Goal: Check status: Check status

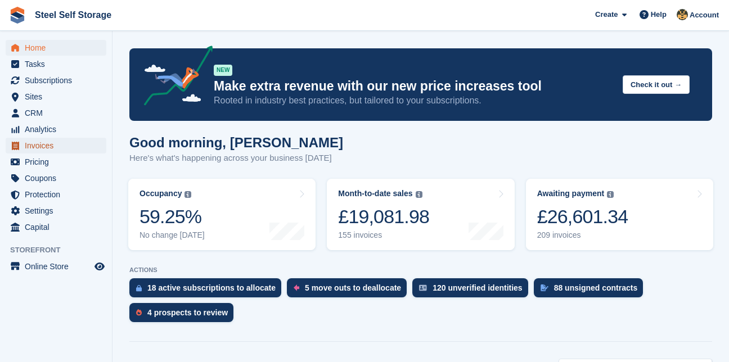
click at [35, 139] on span "Invoices" at bounding box center [58, 146] width 67 height 16
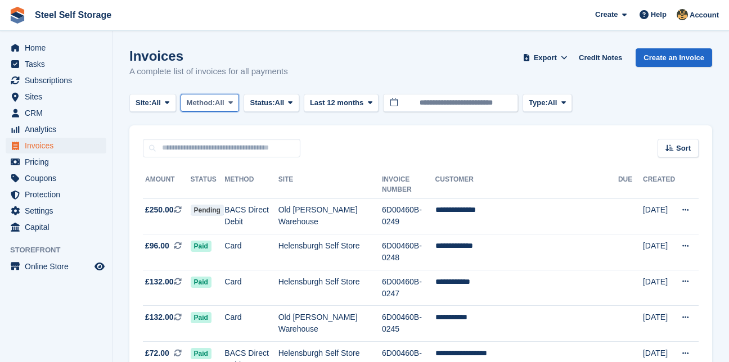
click at [233, 103] on icon at bounding box center [230, 102] width 4 height 7
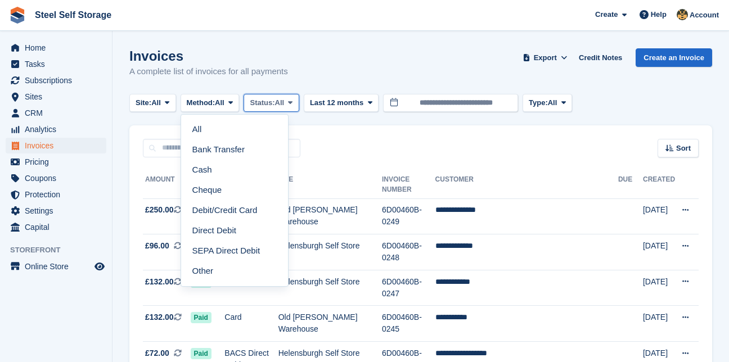
click at [292, 103] on icon at bounding box center [290, 102] width 4 height 7
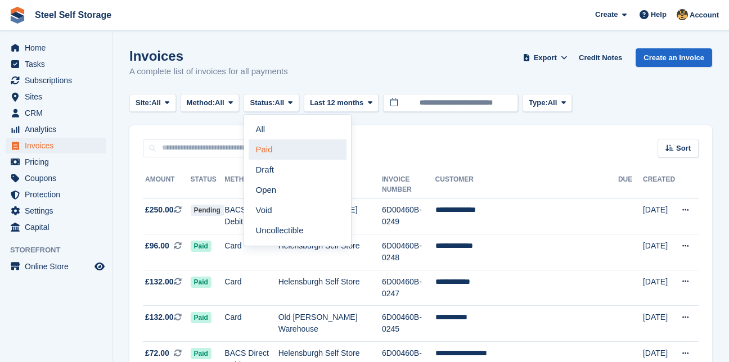
click at [276, 153] on link "Paid" at bounding box center [298, 149] width 98 height 20
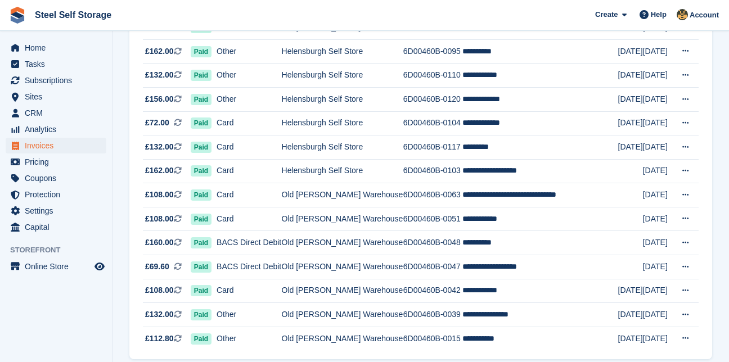
scroll to position [840, 0]
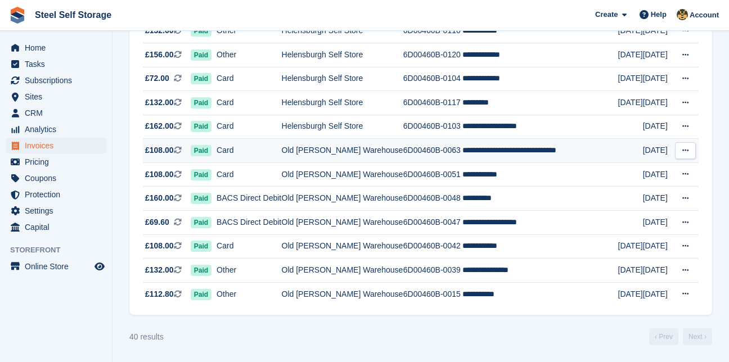
click at [684, 151] on icon at bounding box center [685, 150] width 6 height 7
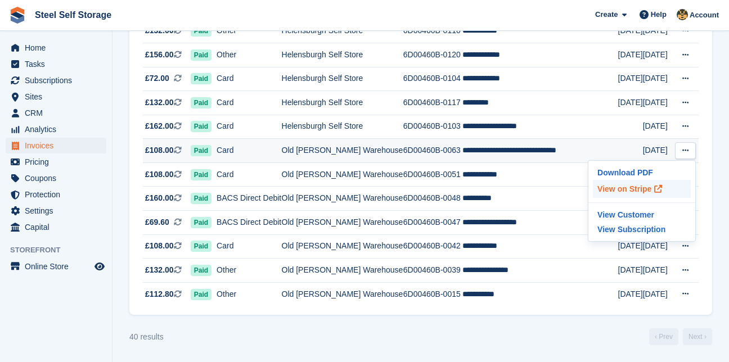
click at [633, 187] on p "View on Stripe" at bounding box center [642, 189] width 98 height 18
